Goal: Task Accomplishment & Management: Understand process/instructions

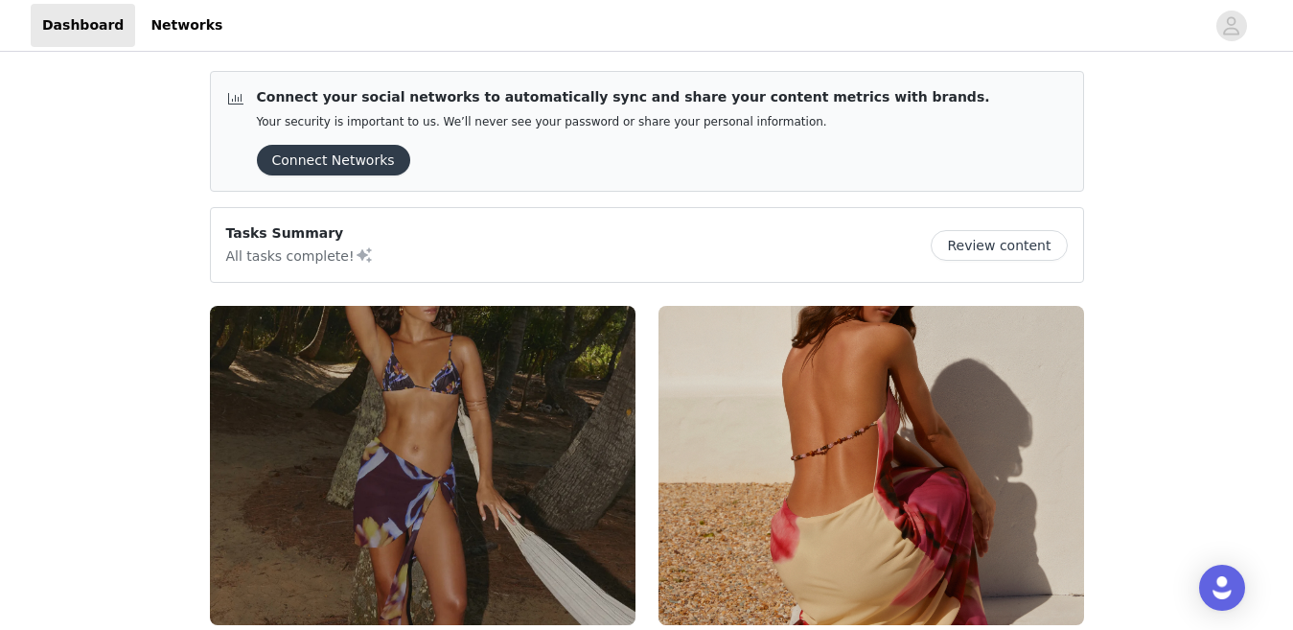
click at [325, 157] on button "Connect Networks" at bounding box center [333, 160] width 153 height 31
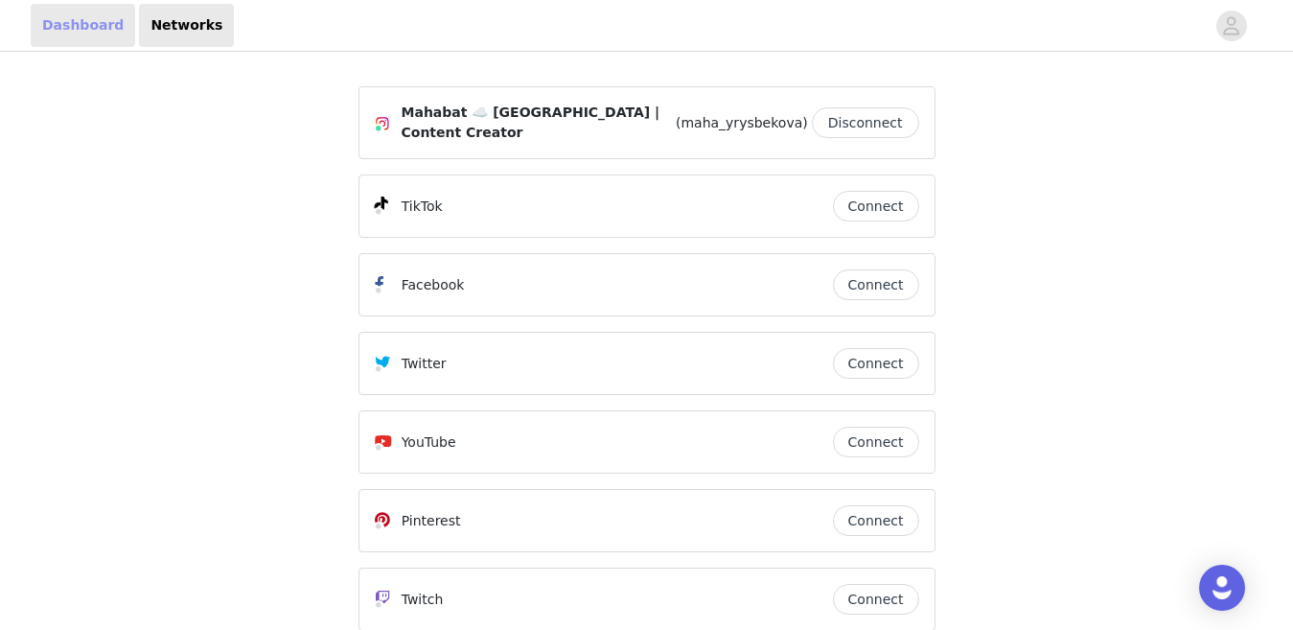
click at [60, 25] on link "Dashboard" at bounding box center [83, 25] width 104 height 43
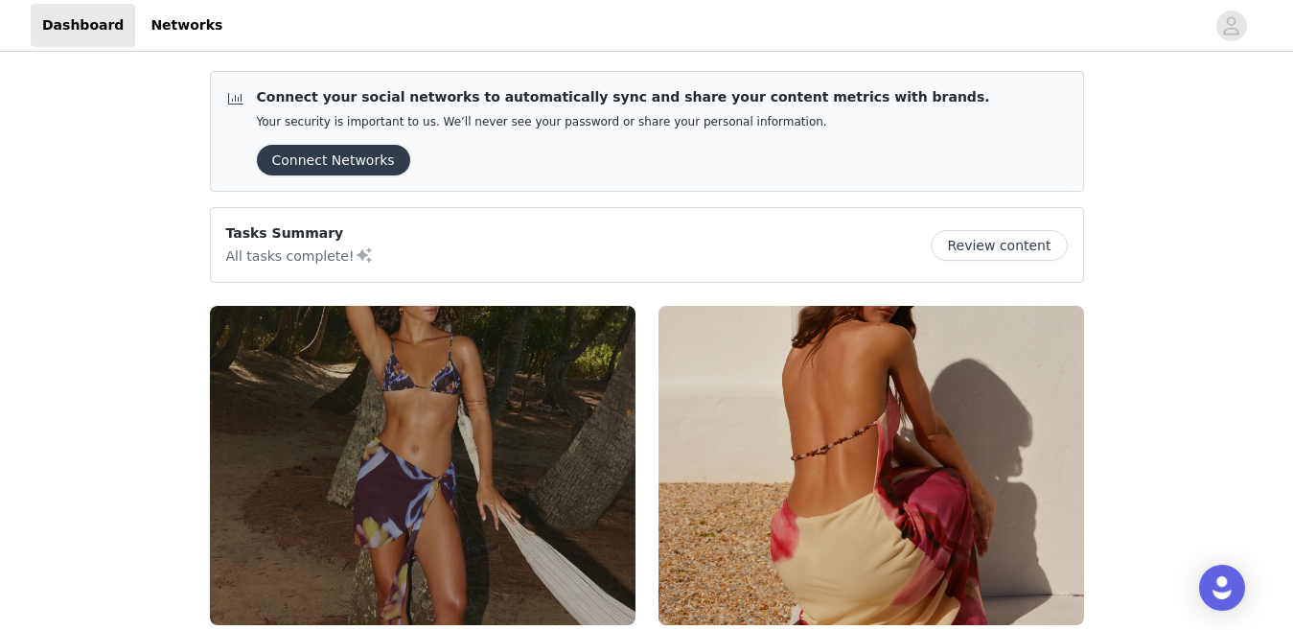
click at [1016, 249] on button "Review content" at bounding box center [999, 245] width 136 height 31
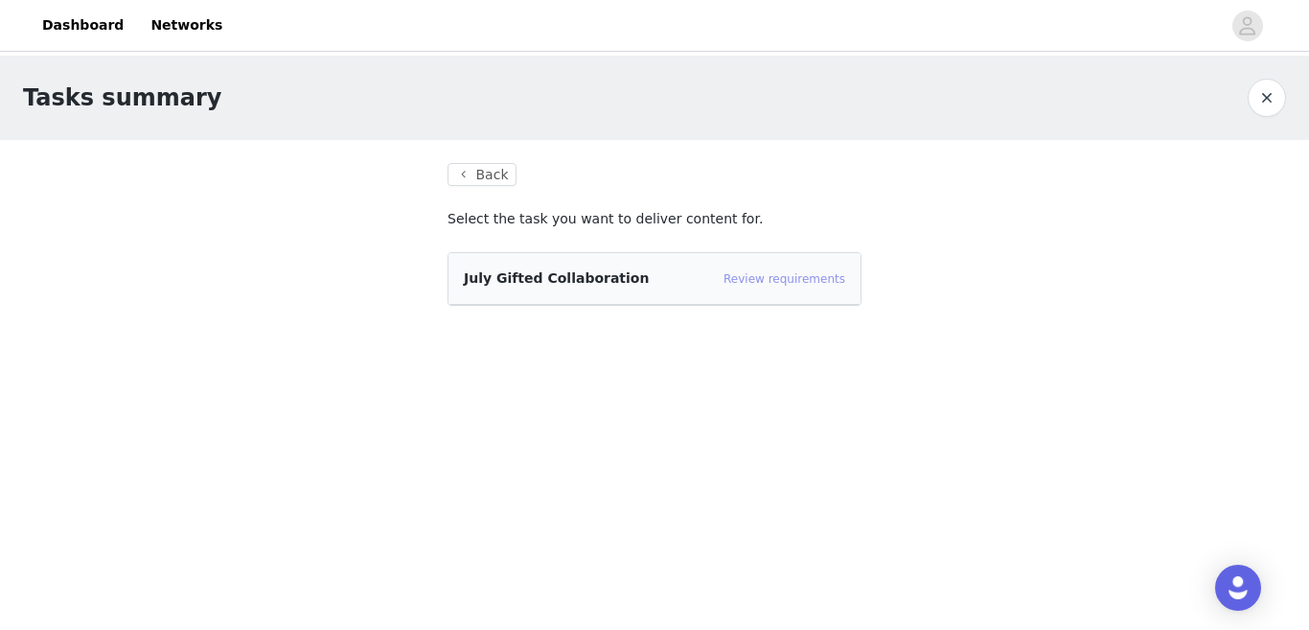
click at [791, 284] on link "Review requirements" at bounding box center [785, 278] width 122 height 13
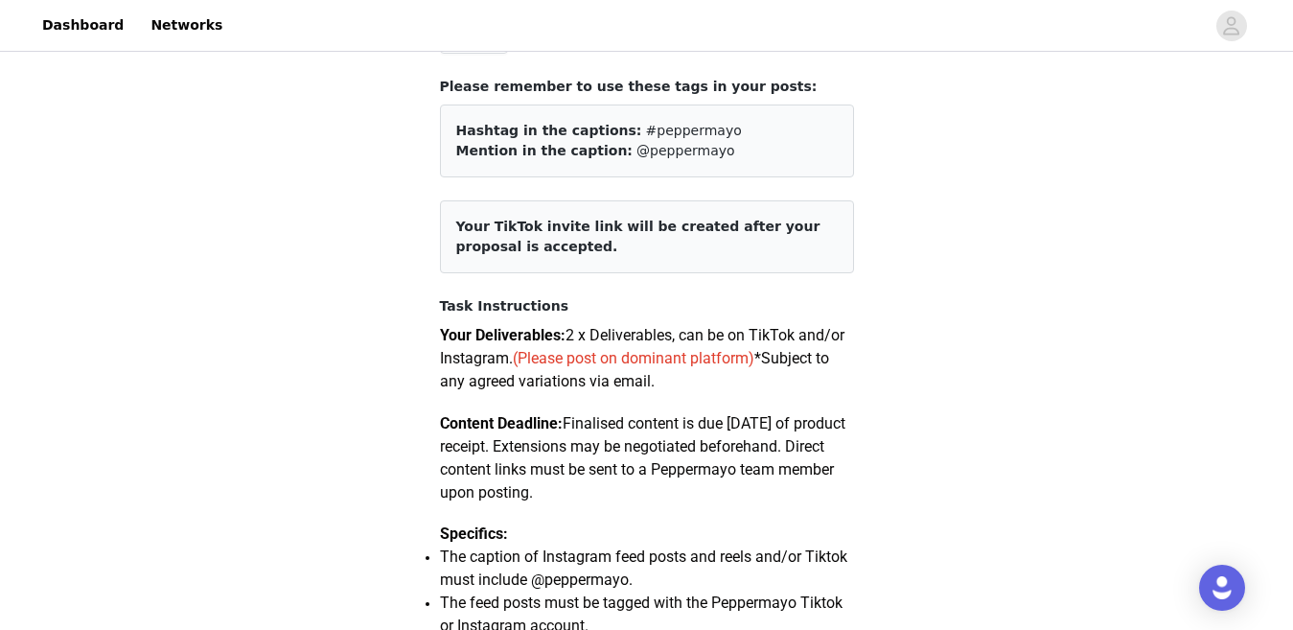
scroll to position [96, 0]
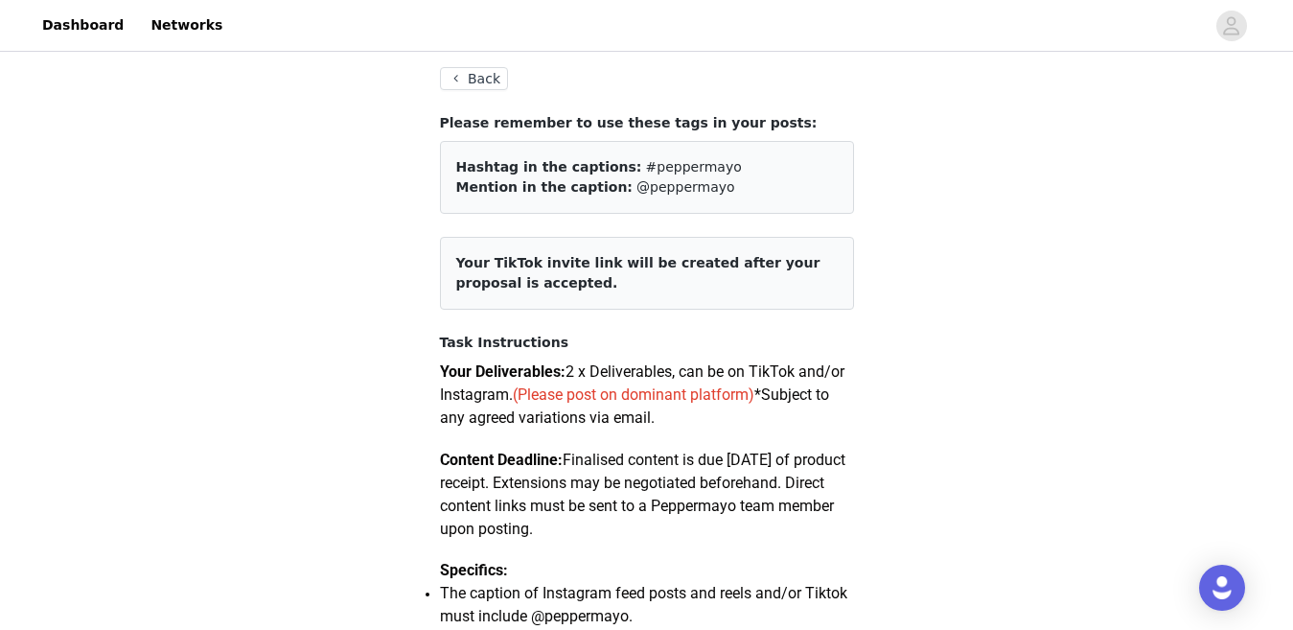
click at [474, 75] on button "Back" at bounding box center [474, 78] width 69 height 23
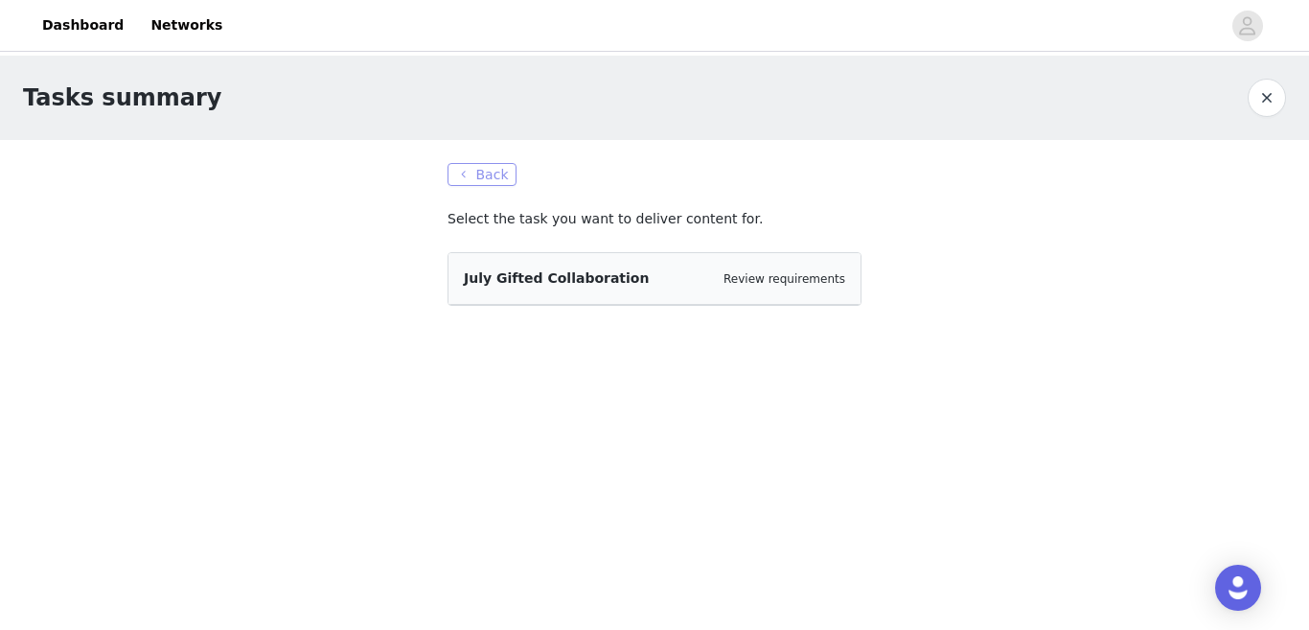
click at [469, 171] on button "Back" at bounding box center [482, 174] width 69 height 23
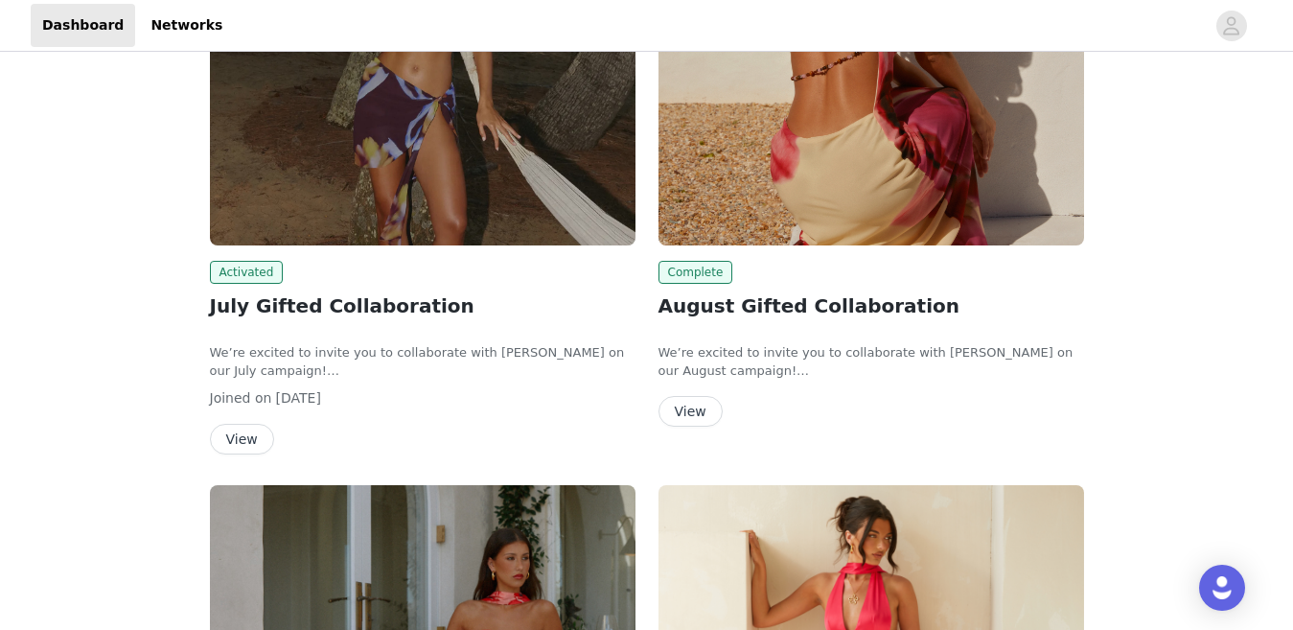
scroll to position [479, 0]
